Goal: Information Seeking & Learning: Learn about a topic

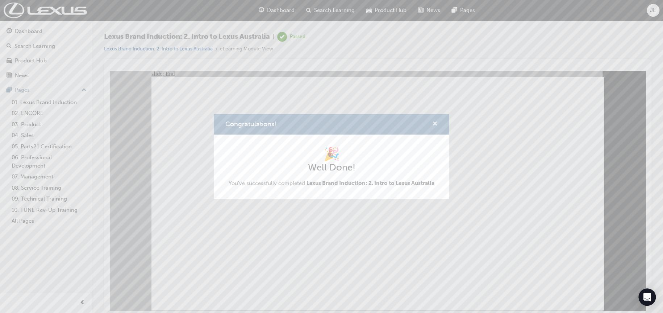
click at [436, 124] on span "cross-icon" at bounding box center [435, 124] width 5 height 7
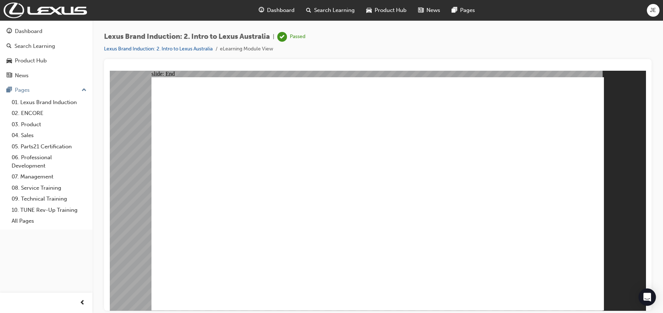
click at [284, 7] on span "Dashboard" at bounding box center [281, 10] width 28 height 8
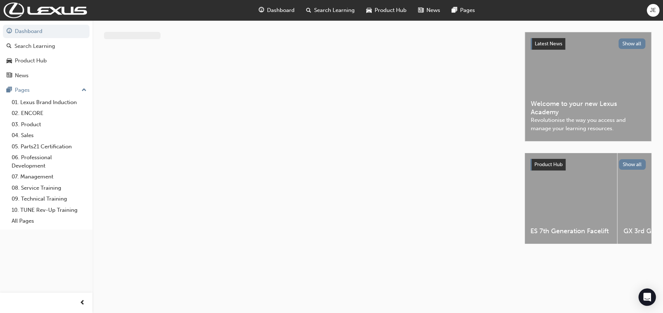
click at [272, 8] on span "Dashboard" at bounding box center [281, 10] width 28 height 8
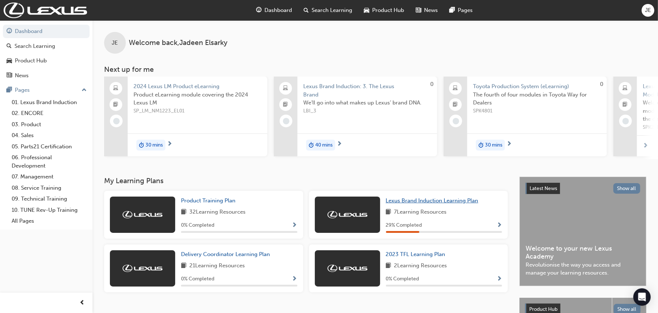
click at [450, 201] on span "Lexus Brand Induction Learning Plan" at bounding box center [432, 200] width 92 height 7
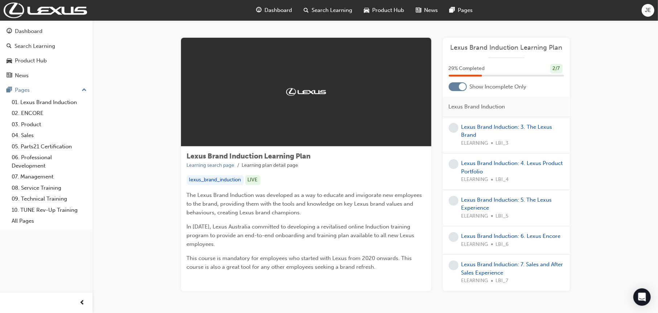
click at [459, 87] on div at bounding box center [462, 86] width 7 height 7
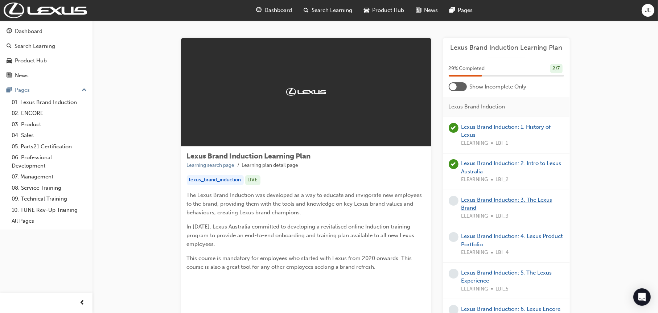
click at [529, 197] on link "Lexus Brand Induction: 3. The Lexus Brand" at bounding box center [506, 204] width 91 height 15
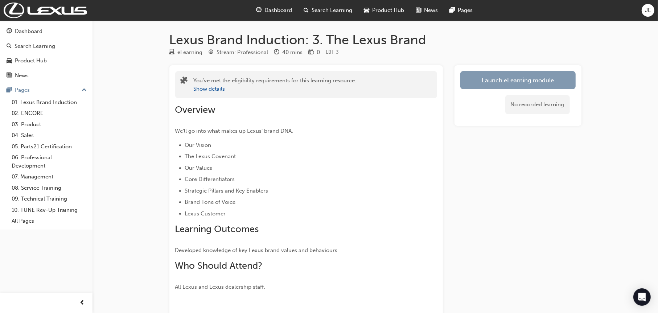
click at [484, 78] on link "Launch eLearning module" at bounding box center [517, 80] width 115 height 18
